Goal: Find specific page/section: Find specific page/section

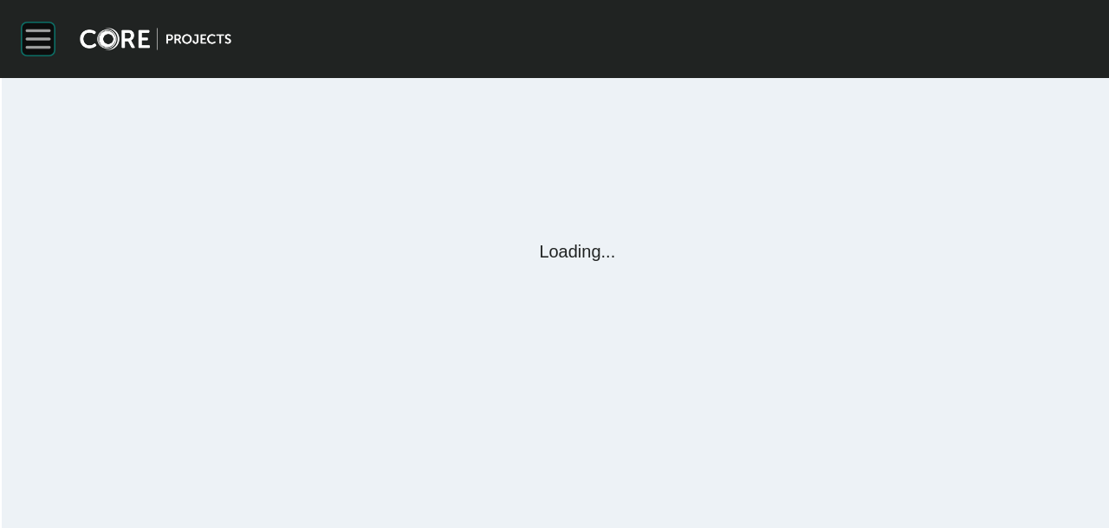
click at [27, 38] on rect at bounding box center [38, 39] width 24 height 2
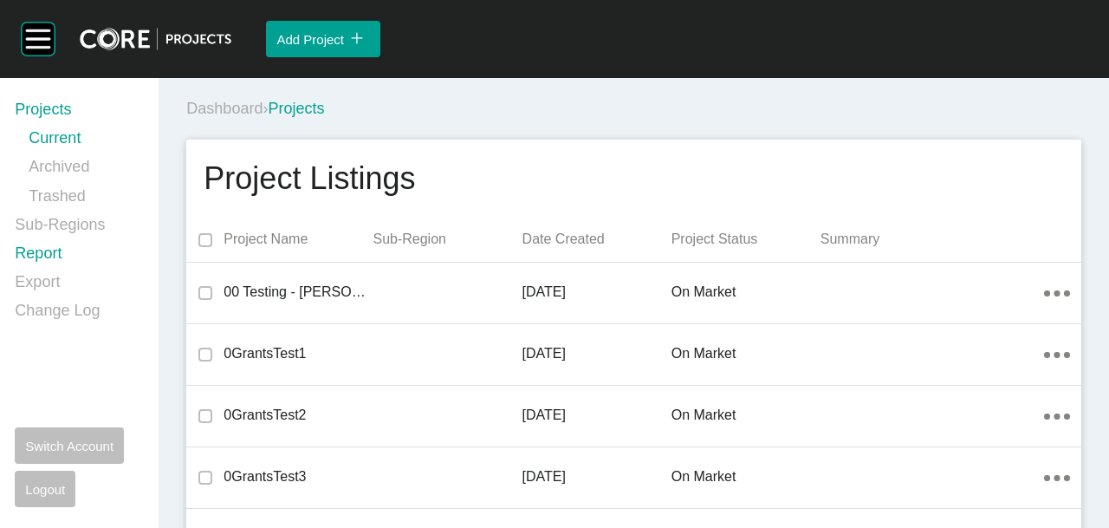
click at [26, 247] on link "Report" at bounding box center [76, 257] width 123 height 29
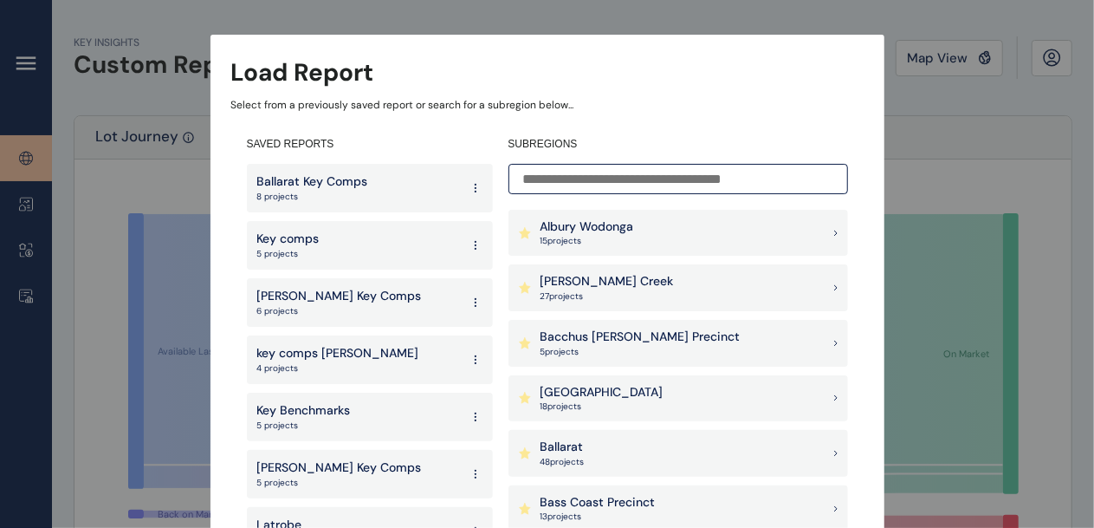
click at [632, 278] on p "[PERSON_NAME] Creek" at bounding box center [607, 281] width 133 height 17
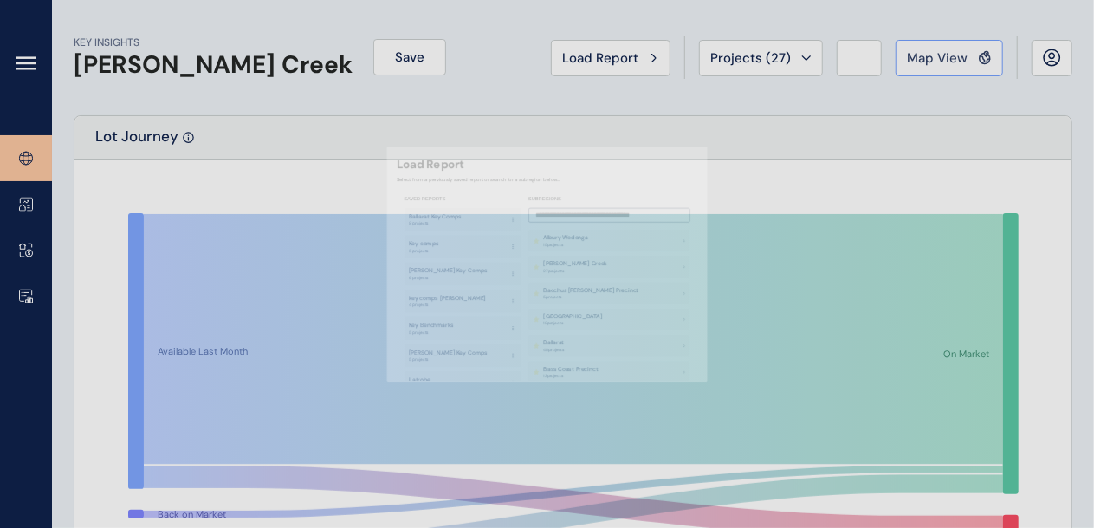
click at [938, 70] on button "Map View" at bounding box center [949, 58] width 107 height 36
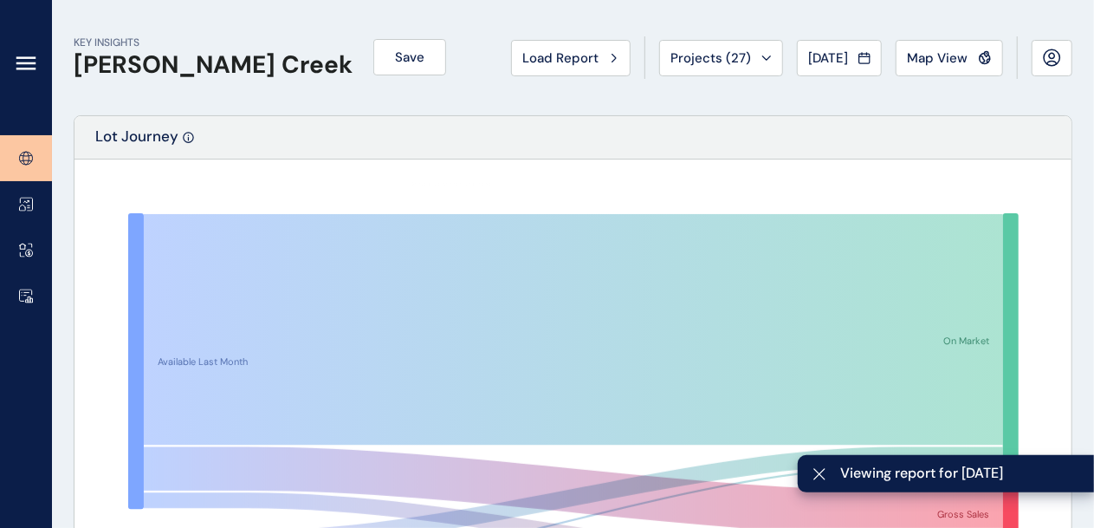
click at [26, 68] on icon at bounding box center [25, 68] width 17 height 0
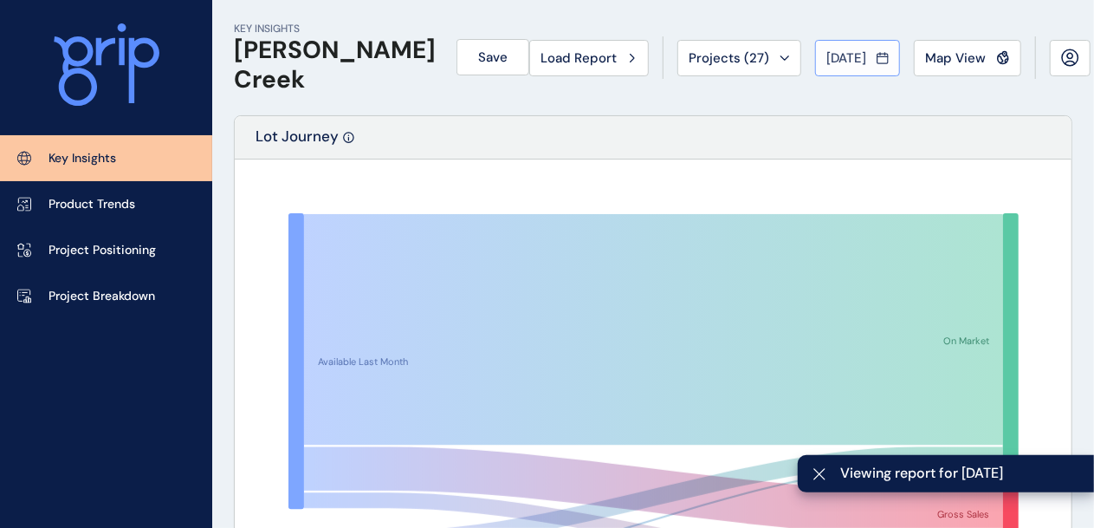
click at [847, 58] on span "[DATE]" at bounding box center [847, 57] width 40 height 17
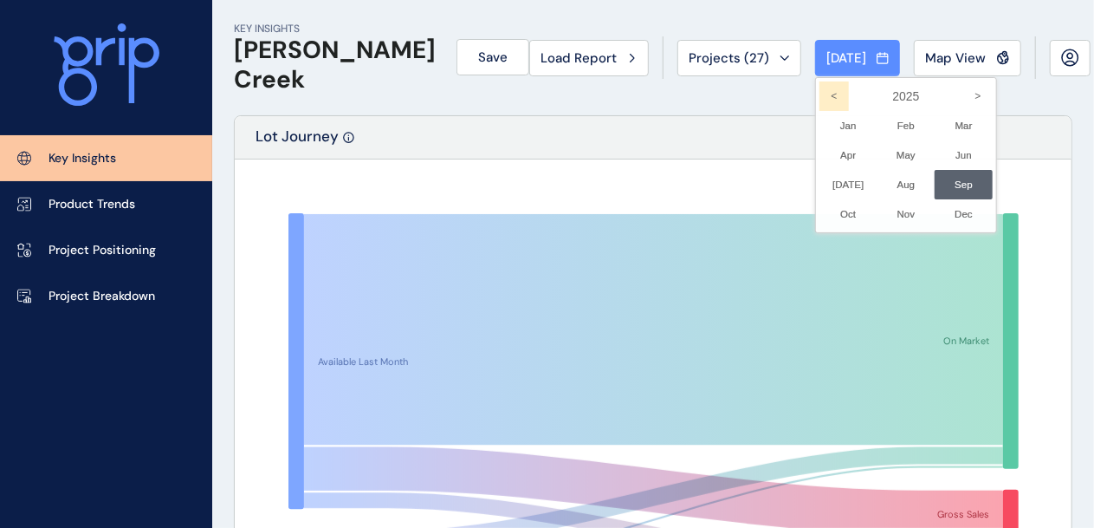
click at [820, 96] on icon "<" at bounding box center [834, 95] width 29 height 29
click at [935, 211] on li "Dec No report is available for this period. New months are usually published 5 …" at bounding box center [964, 213] width 58 height 29
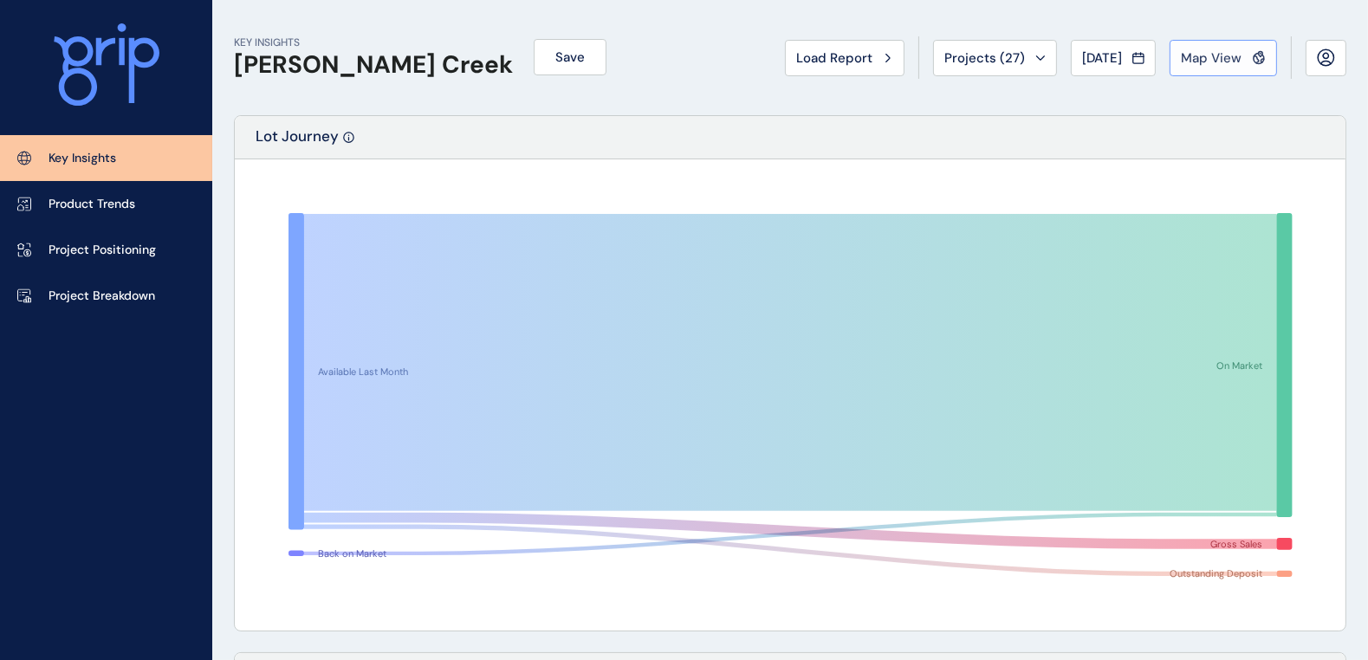
click at [1108, 55] on span "Map View" at bounding box center [1211, 57] width 61 height 17
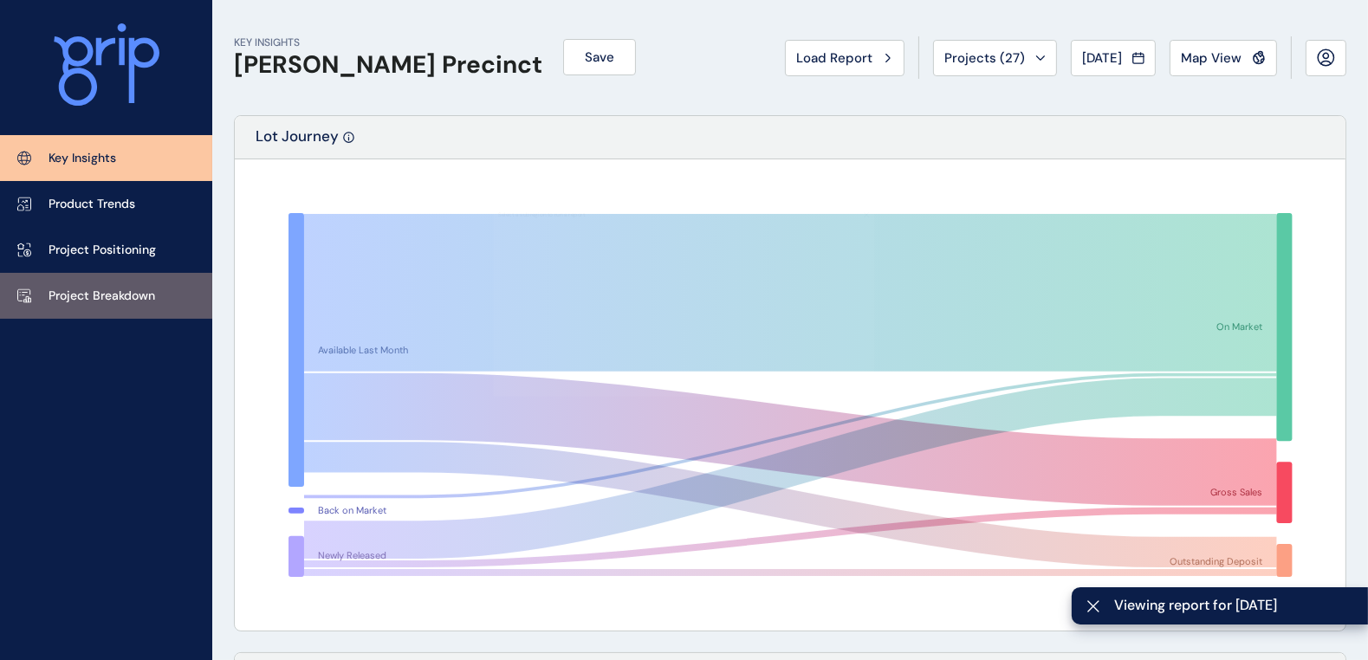
click at [103, 289] on p "Project Breakdown" at bounding box center [102, 296] width 107 height 17
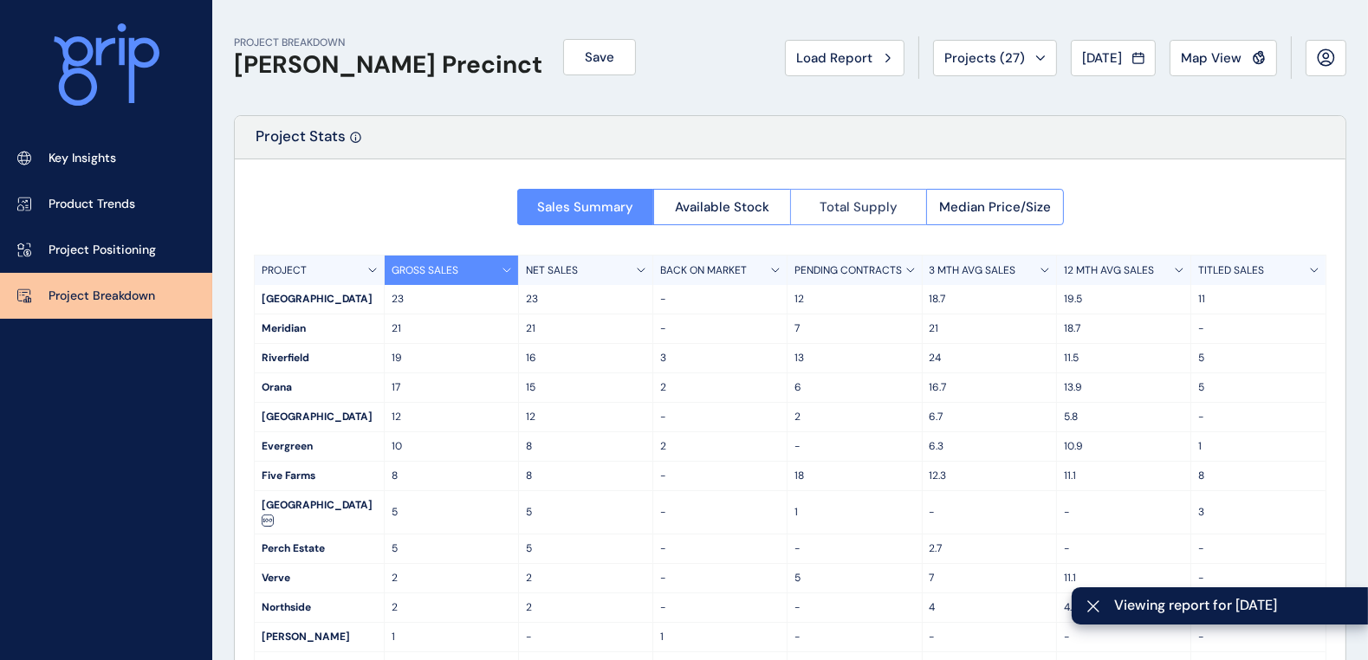
click at [832, 210] on span "Total Supply" at bounding box center [859, 206] width 78 height 17
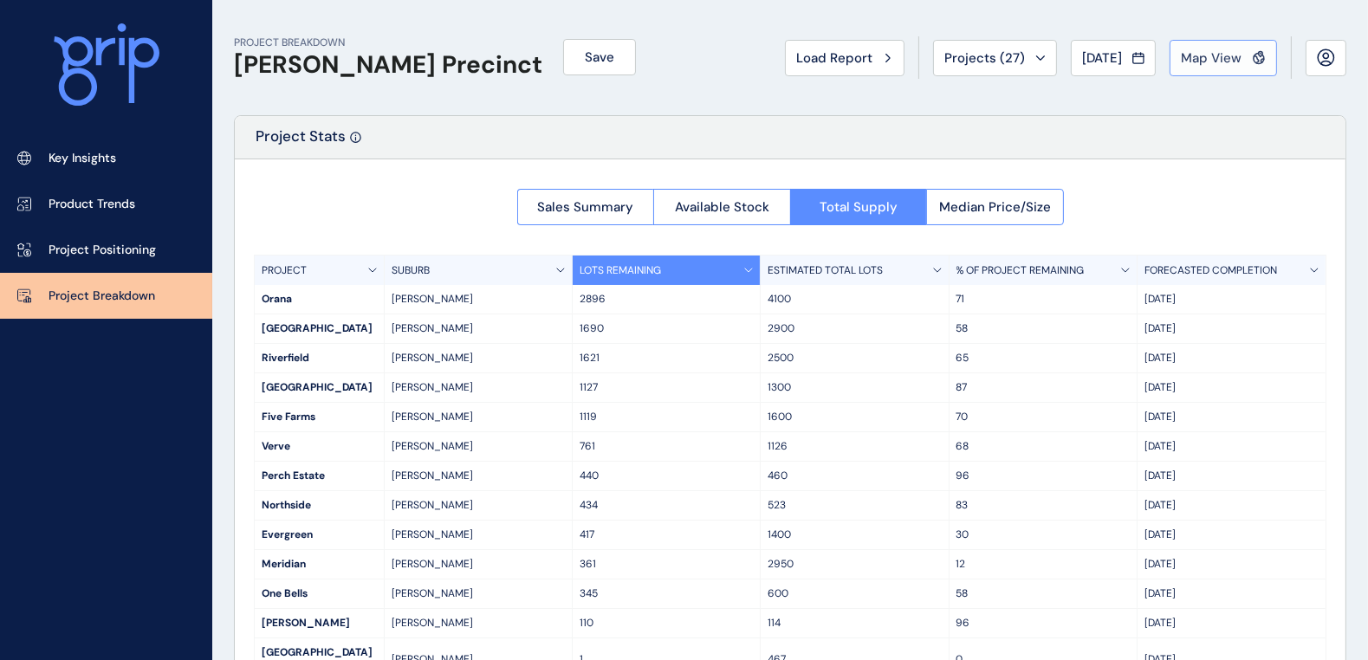
click at [1108, 49] on span "Map View" at bounding box center [1211, 57] width 61 height 17
